Goal: Transaction & Acquisition: Subscribe to service/newsletter

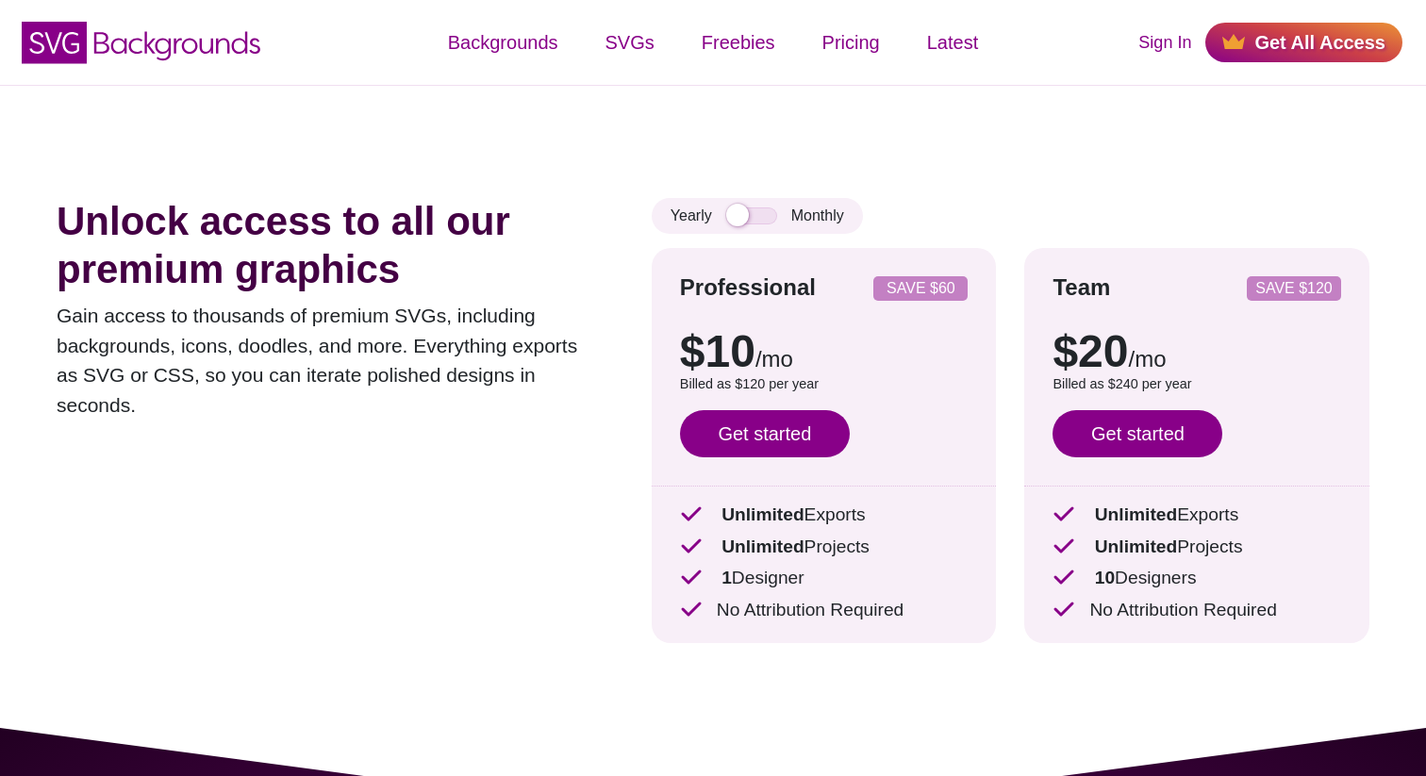
click at [522, 475] on div "Unlock access to all our premium graphics Gain access to thousands of premium S…" at bounding box center [326, 435] width 539 height 474
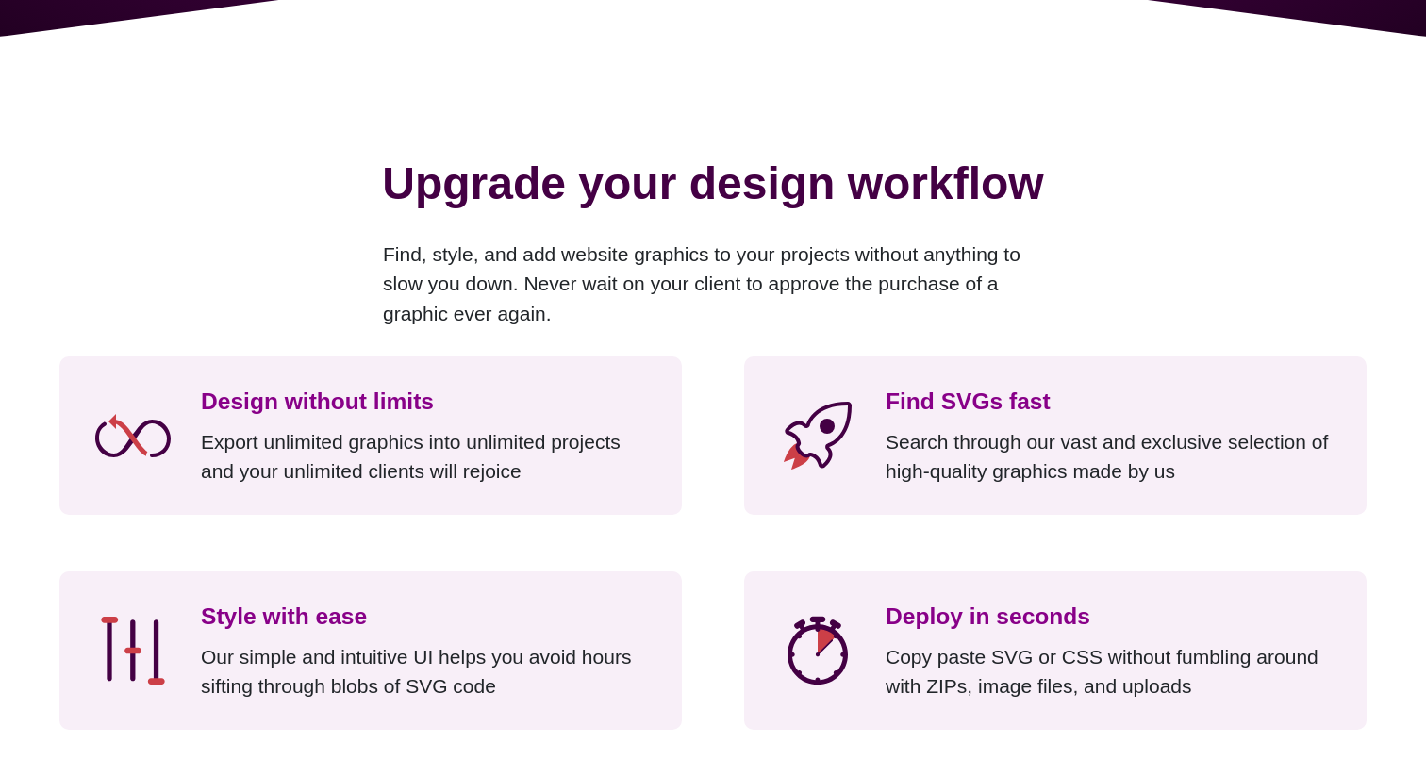
scroll to position [1229, 0]
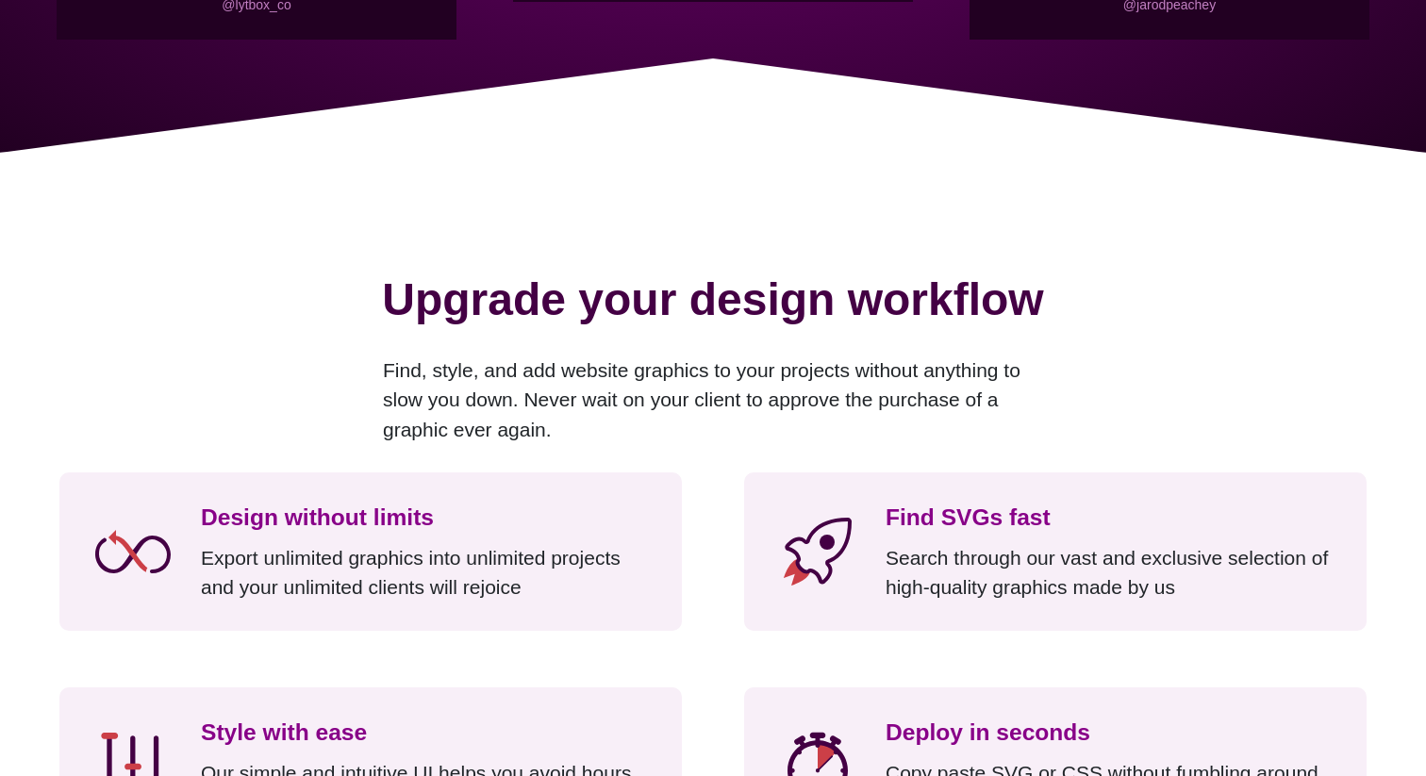
click at [757, 310] on h2 "Upgrade your design workflow" at bounding box center [713, 307] width 1313 height 82
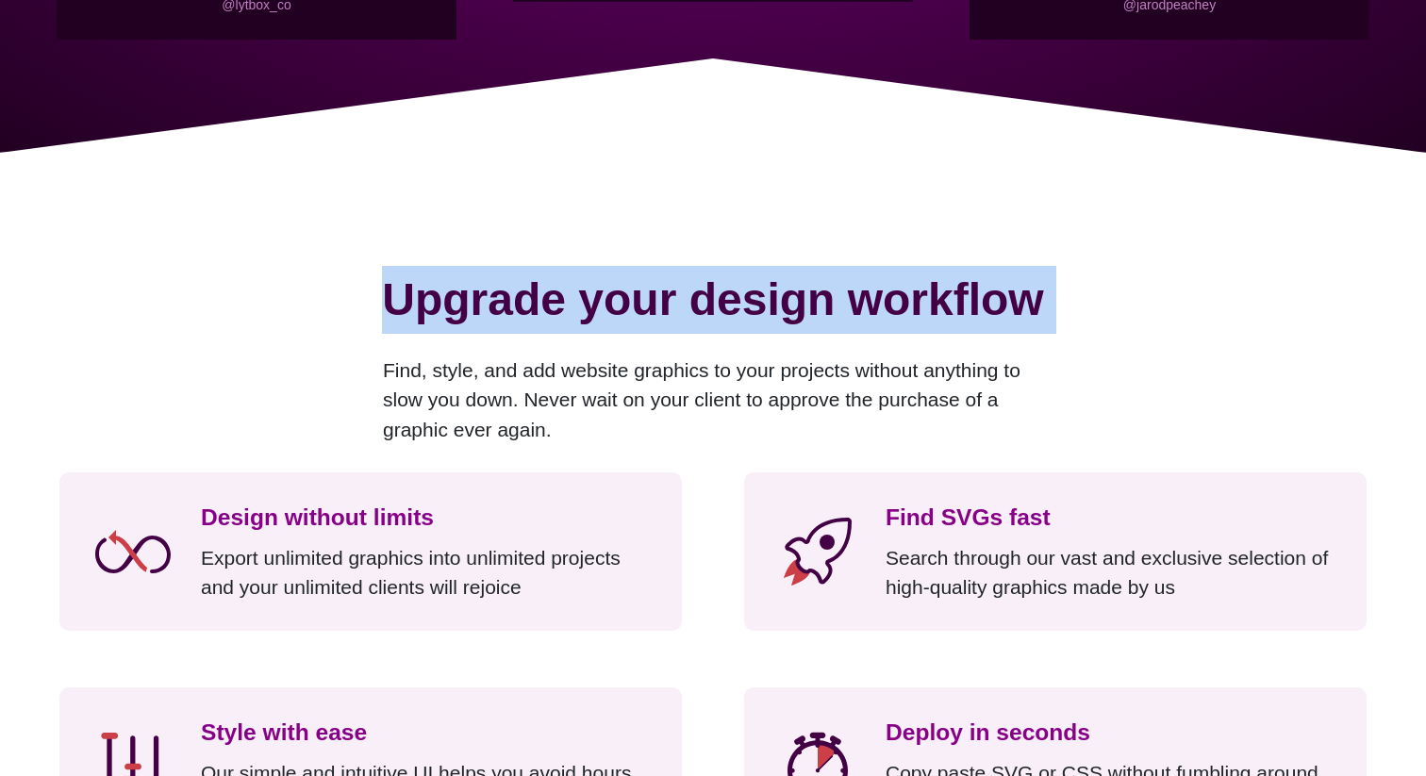
click at [991, 334] on h2 "Upgrade your design workflow" at bounding box center [713, 307] width 1313 height 82
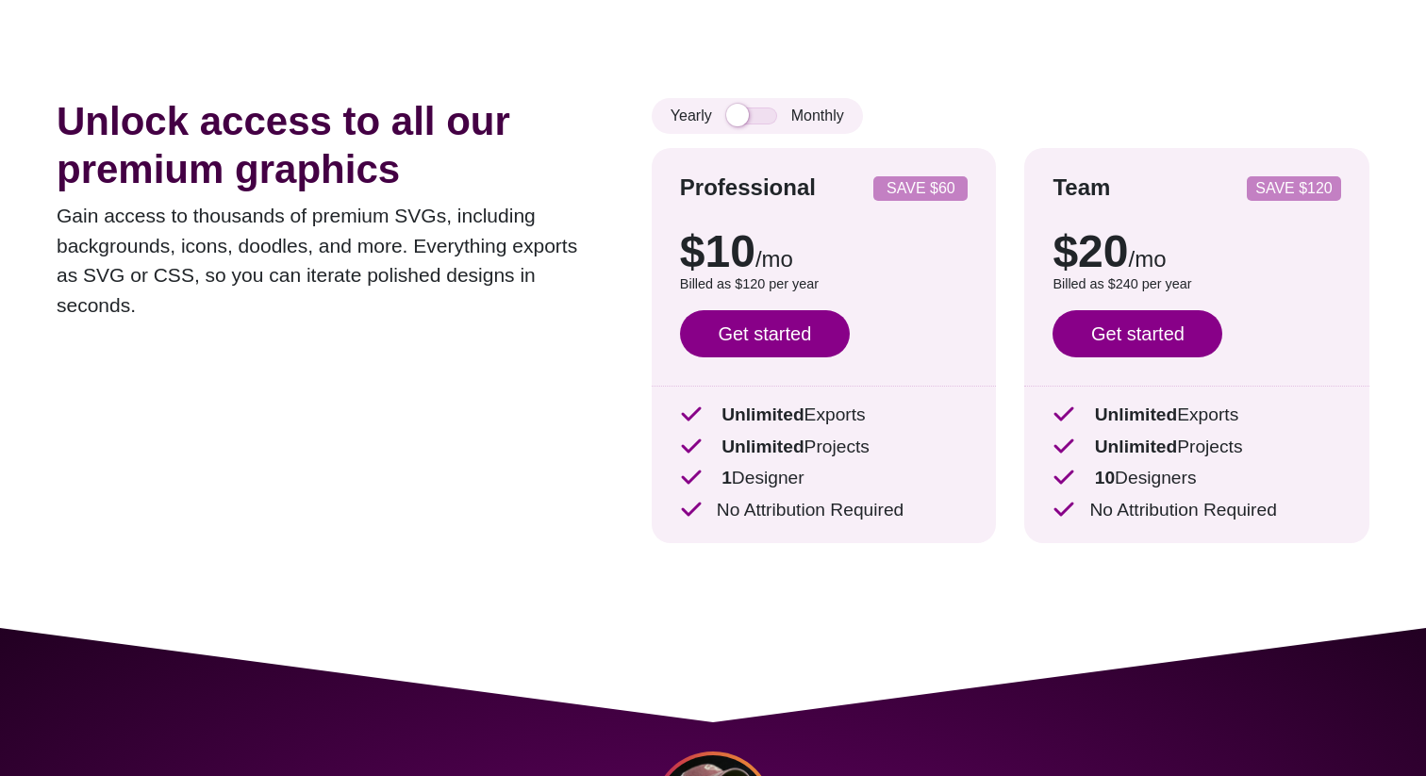
scroll to position [0, 0]
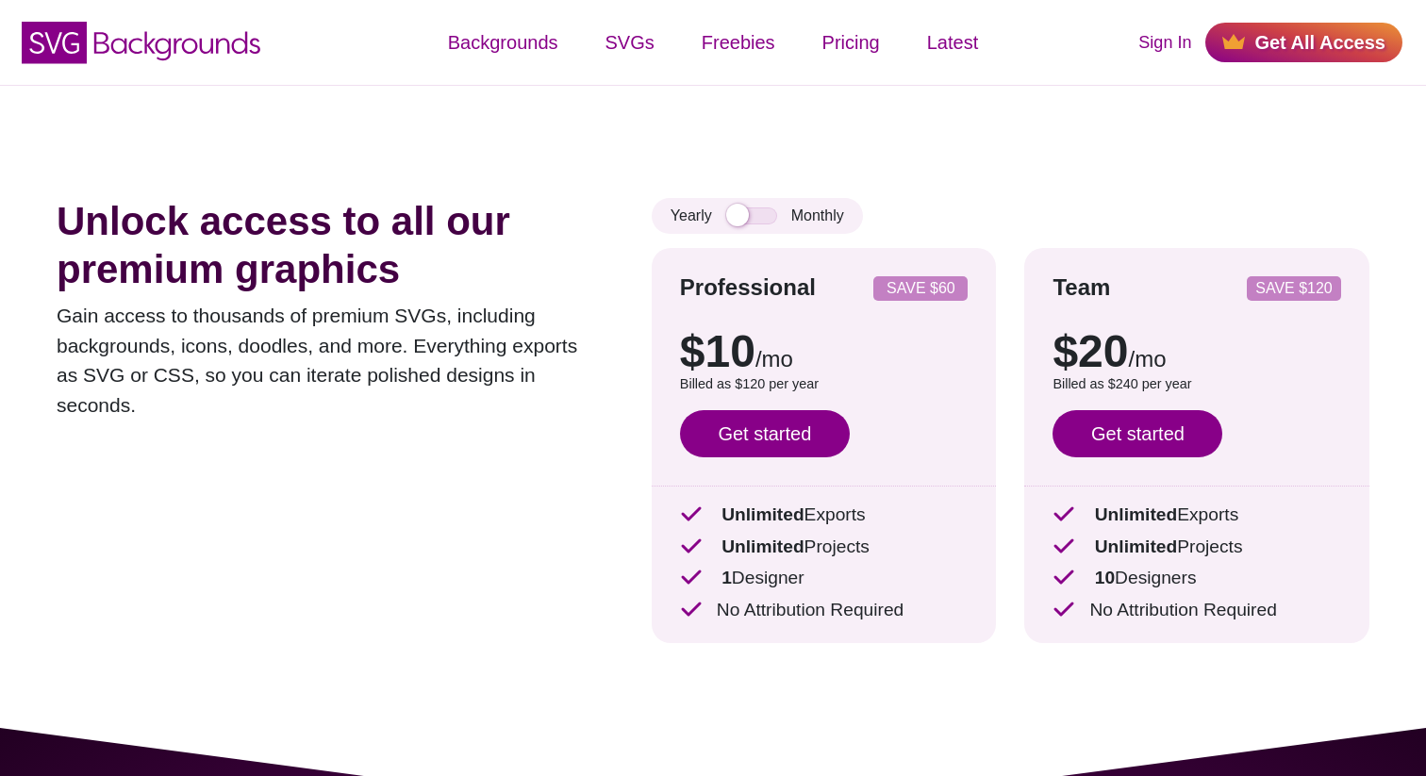
click at [742, 226] on div "Yearly Monthly" at bounding box center [757, 216] width 211 height 36
click at [749, 216] on input "checkbox" at bounding box center [751, 216] width 51 height 17
checkbox input "false"
click at [1053, 201] on div "Yearly Monthly Professional SAVE $60 $10 /mo $15 /mo Billed as $120 per year Sa…" at bounding box center [1011, 435] width 718 height 474
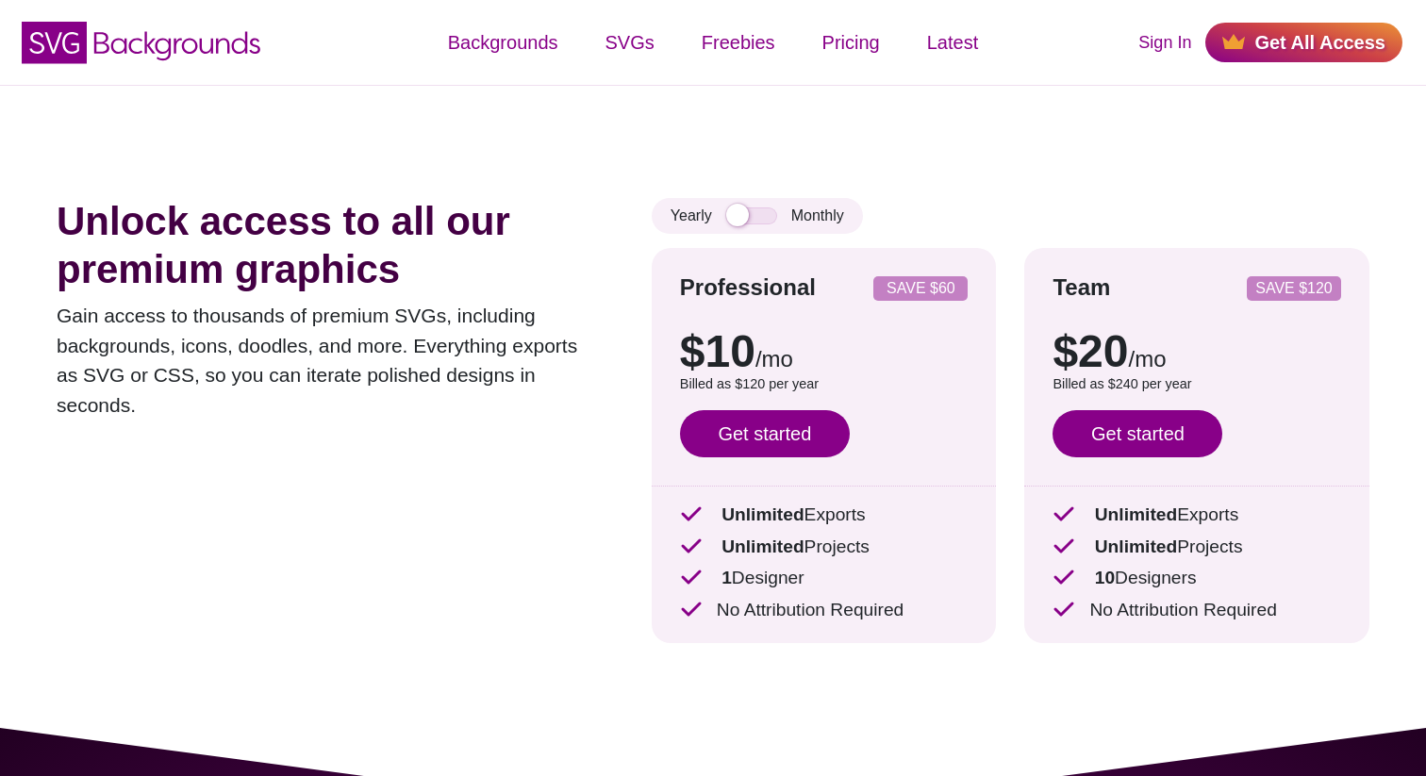
click at [1053, 201] on div "Yearly Monthly Professional SAVE $60 $10 /mo $15 /mo Billed as $120 per year Sa…" at bounding box center [1011, 435] width 718 height 474
click at [999, 161] on div "Unlock access to all our premium graphics Gain access to thousands of premium S…" at bounding box center [713, 406] width 1426 height 643
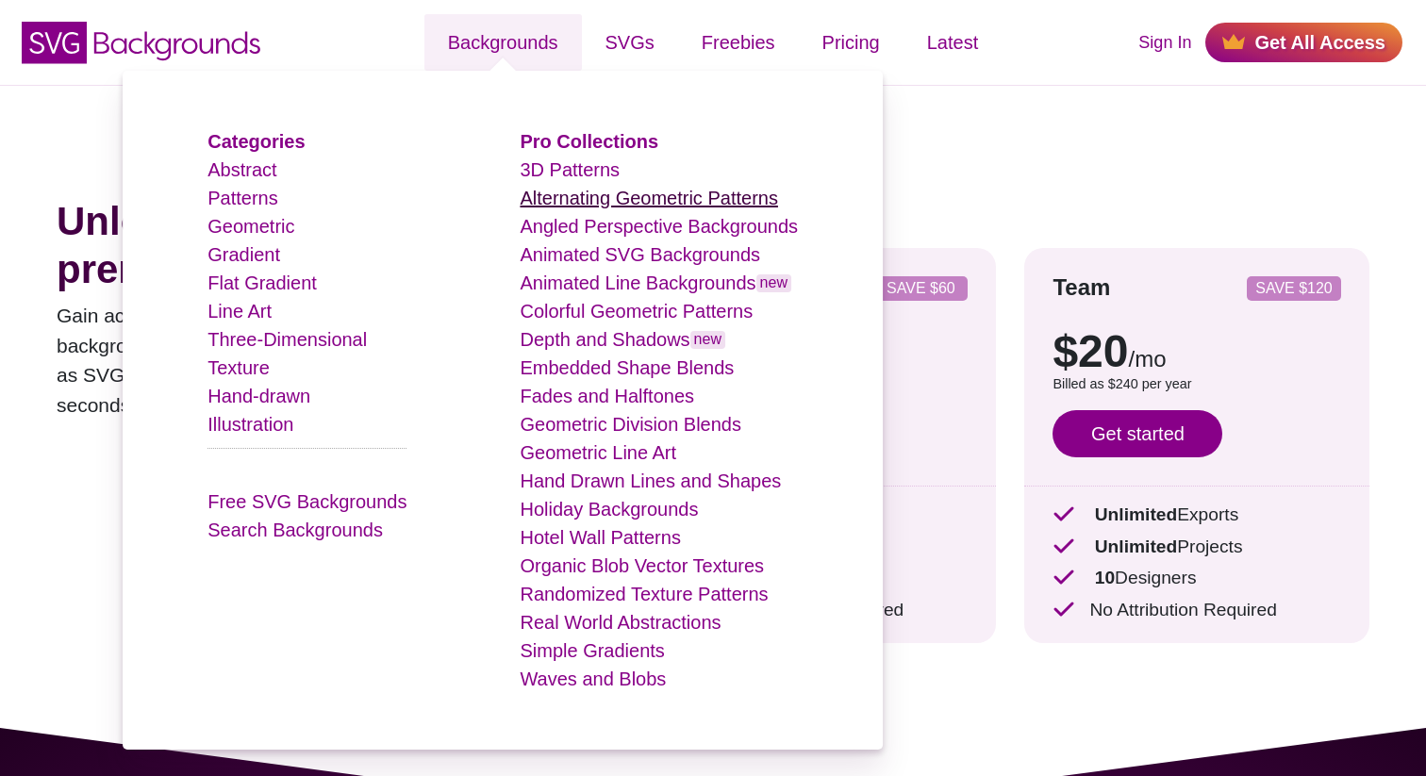
click at [580, 203] on link "Alternating Geometric Patterns" at bounding box center [649, 198] width 258 height 21
